Goal: Information Seeking & Learning: Learn about a topic

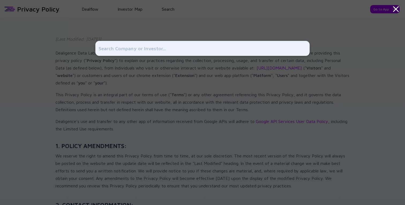
scroll to position [717, 0]
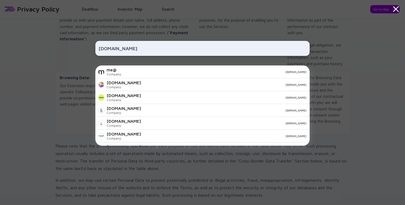
type input "strawberry.me"
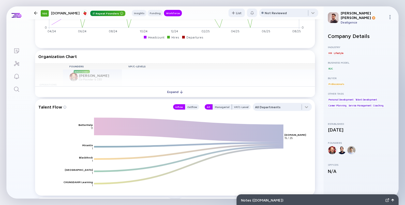
scroll to position [517, 0]
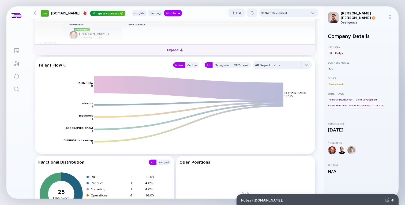
click at [151, 51] on button "Expand" at bounding box center [175, 49] width 280 height 11
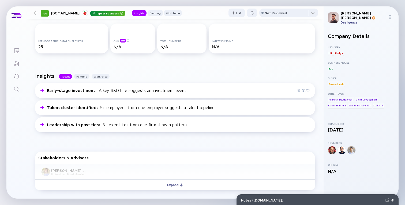
scroll to position [129, 0]
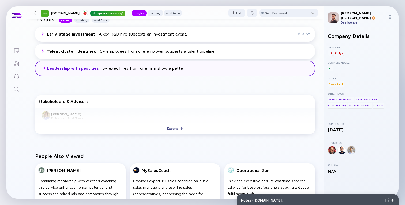
click at [177, 72] on div "Leadership with past ties : 3+ exec hires from one firm show a pattern." at bounding box center [175, 68] width 280 height 15
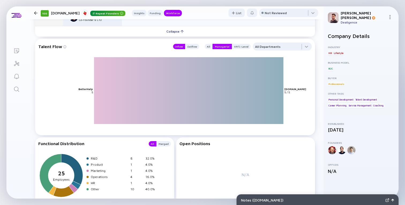
scroll to position [567, 0]
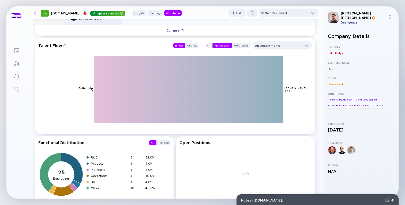
click at [210, 46] on div "All" at bounding box center [209, 45] width 8 height 5
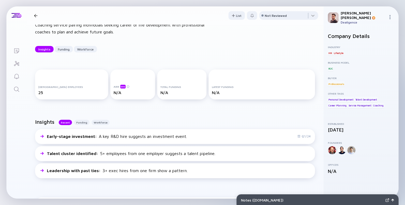
scroll to position [28, 0]
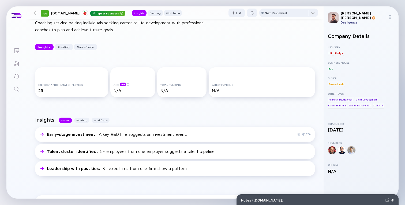
click at [82, 117] on div "Insights Recent Funding Workforce" at bounding box center [175, 122] width 280 height 10
click at [81, 120] on div "Funding" at bounding box center [81, 120] width 15 height 5
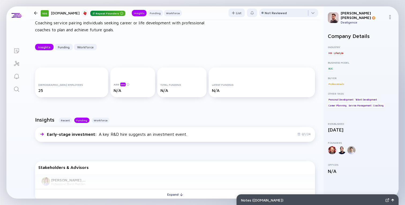
click at [74, 120] on div "Recent Funding Workforce" at bounding box center [84, 120] width 51 height 5
click at [68, 120] on div "Recent" at bounding box center [65, 120] width 13 height 5
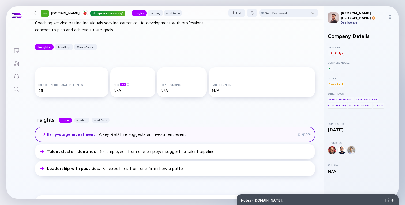
click at [87, 131] on div "Early-stage investment : A key R&D hire suggests an investment event. Q1/24" at bounding box center [175, 134] width 280 height 15
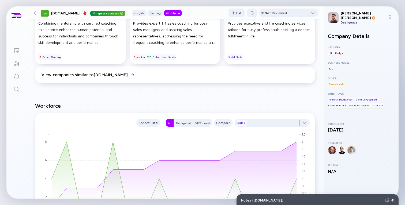
scroll to position [307, 0]
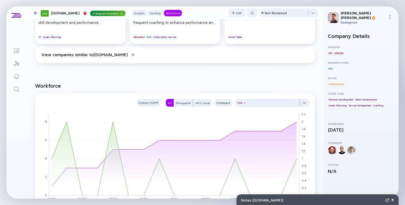
click at [249, 104] on div at bounding box center [272, 104] width 75 height 11
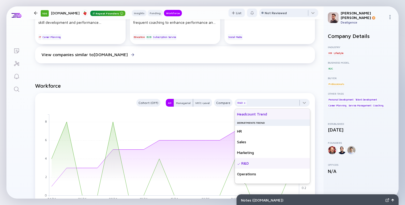
click at [247, 113] on div "Headcount Trend" at bounding box center [272, 114] width 75 height 11
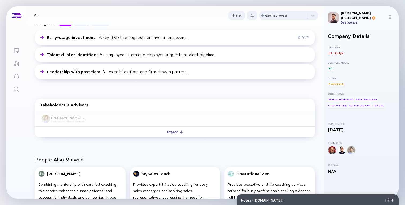
scroll to position [0, 0]
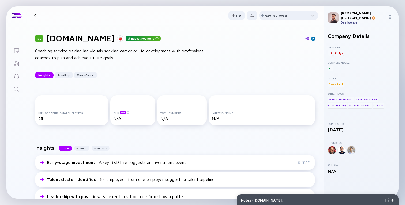
click at [192, 72] on div "100 Strawberry.me Repeat Founders Coaching service pairing individuals seeking …" at bounding box center [175, 56] width 297 height 62
click at [77, 39] on h1 "Strawberry.me" at bounding box center [80, 38] width 69 height 10
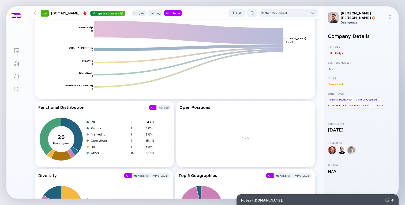
scroll to position [630, 0]
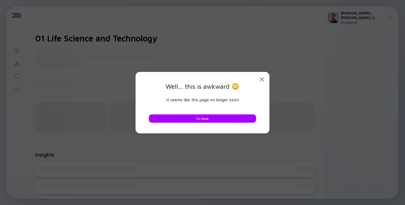
click at [219, 37] on div "Close Modal Well... this is awkward 😳 it seems like this page no longer exist G…" at bounding box center [202, 102] width 405 height 205
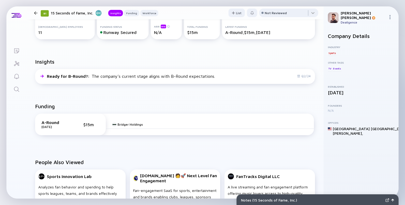
scroll to position [73, 0]
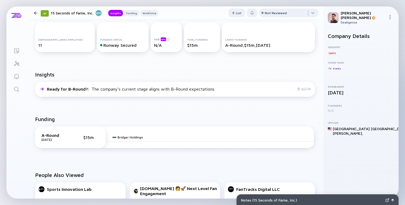
click at [207, 95] on div "Ready for B-Round? : The company’s current stage aligns with B-Round expectatio…" at bounding box center [175, 89] width 280 height 15
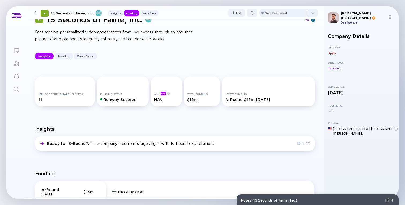
scroll to position [0, 0]
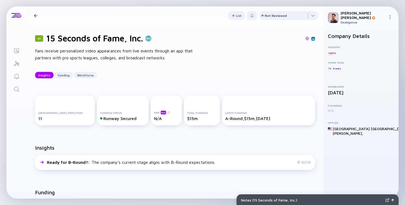
click at [164, 53] on div "Fans receive personalized video appearances from live events through an app tha…" at bounding box center [120, 55] width 171 height 14
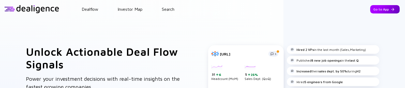
click at [383, 7] on div "Go to App" at bounding box center [384, 9] width 29 height 8
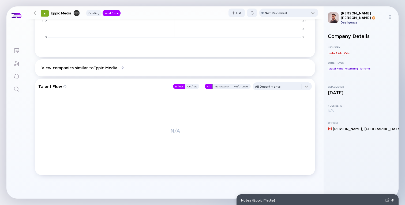
scroll to position [138, 0]
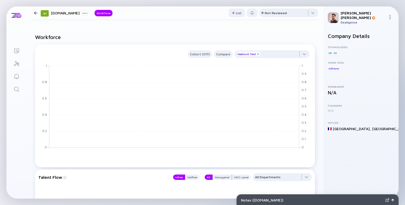
scroll to position [223, 0]
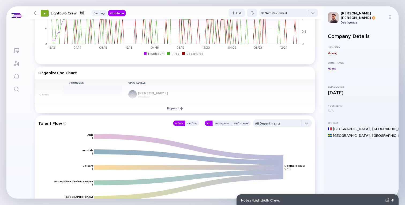
scroll to position [378, 0]
